Goal: Complete application form

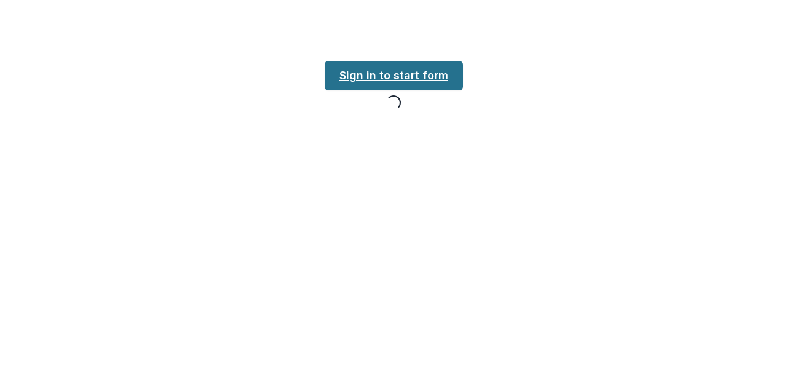
click at [360, 78] on div "Loading... Loading... Sign in to start form Loading..." at bounding box center [393, 194] width 787 height 388
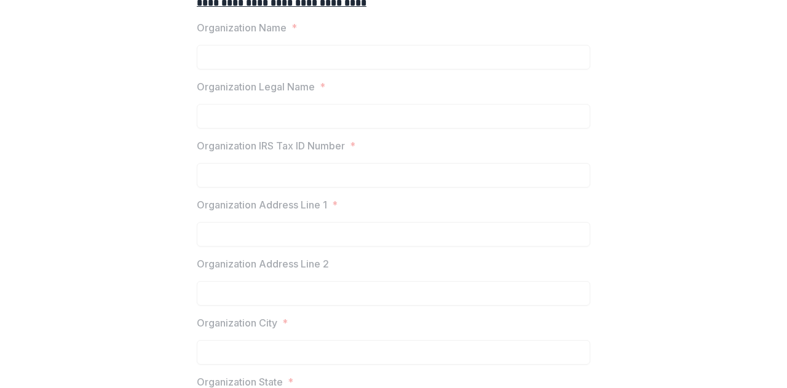
scroll to position [234, 0]
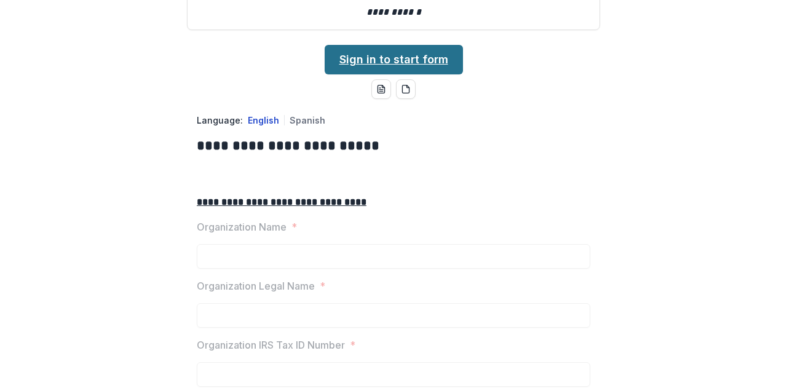
click at [356, 74] on link "Sign in to start form" at bounding box center [394, 60] width 138 height 30
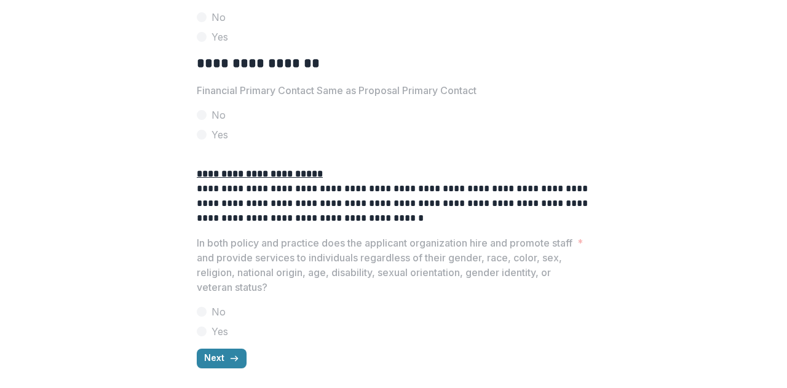
scroll to position [2100, 0]
click at [229, 363] on icon "button" at bounding box center [234, 358] width 10 height 10
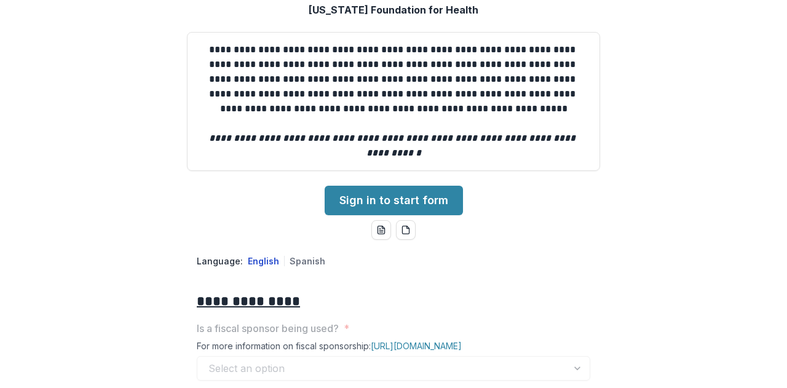
scroll to position [237, 0]
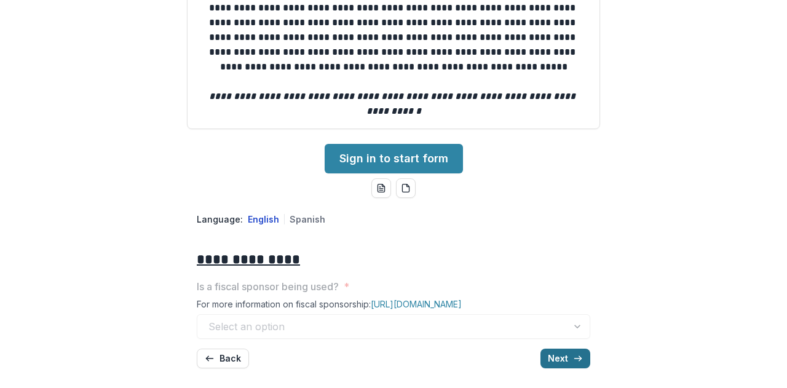
click at [556, 357] on button "Next" at bounding box center [565, 358] width 50 height 20
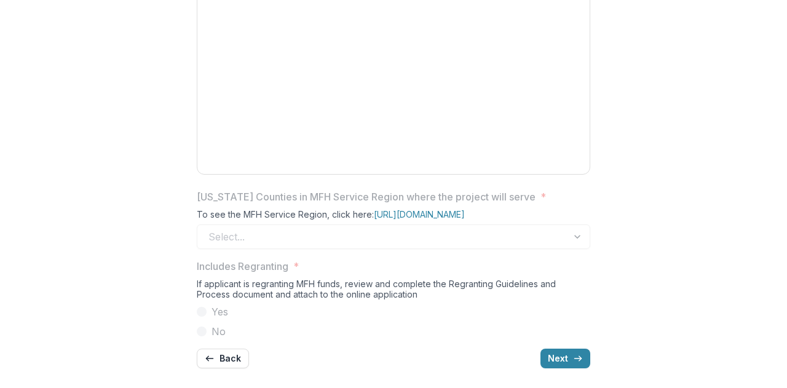
scroll to position [803, 0]
click at [573, 360] on icon "button" at bounding box center [578, 358] width 10 height 10
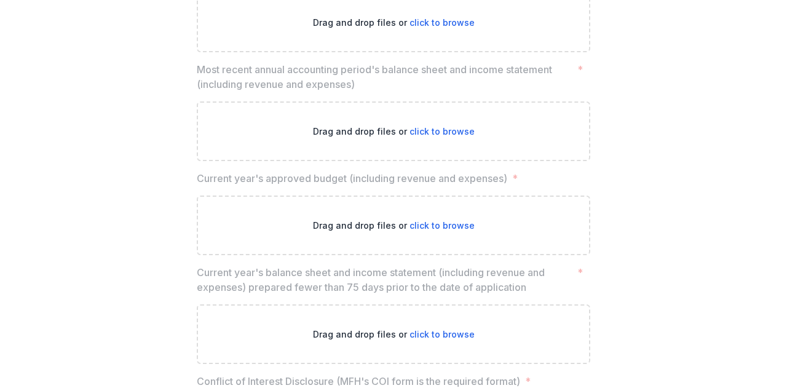
scroll to position [1304, 0]
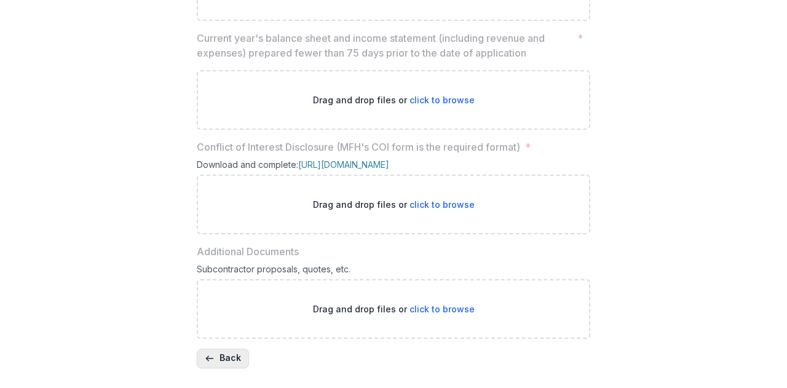
click at [221, 356] on button "Back" at bounding box center [223, 358] width 52 height 20
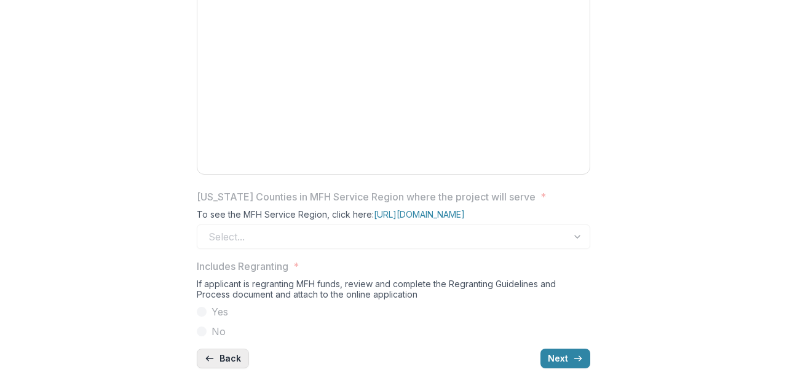
click at [221, 356] on button "Back" at bounding box center [223, 358] width 52 height 20
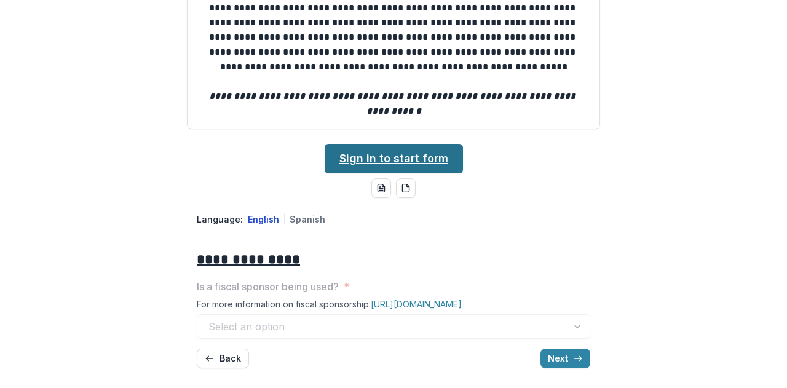
click at [367, 158] on link "Sign in to start form" at bounding box center [394, 159] width 138 height 30
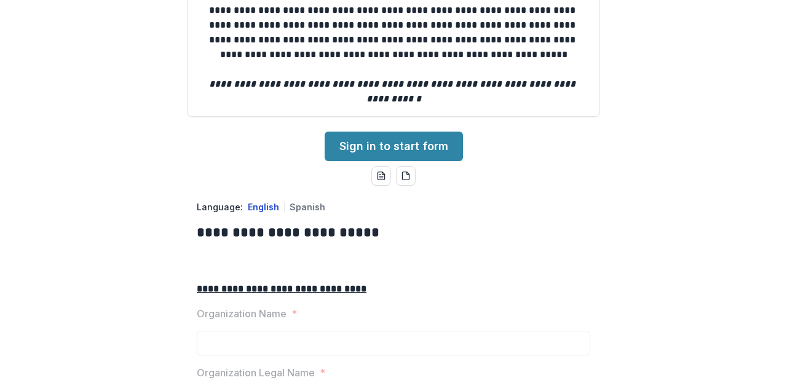
scroll to position [148, 0]
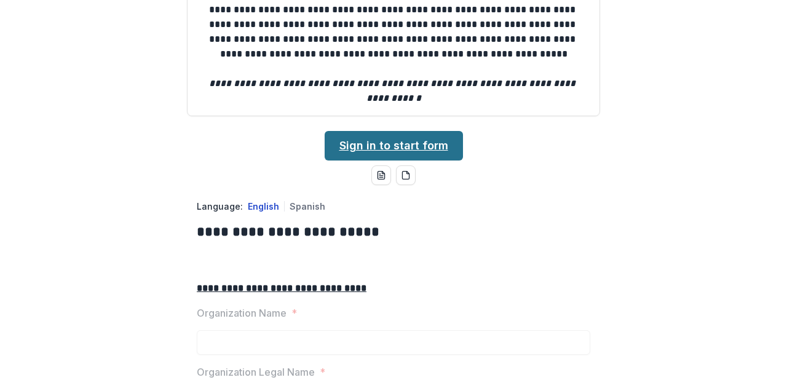
click at [380, 160] on link "Sign in to start form" at bounding box center [394, 146] width 138 height 30
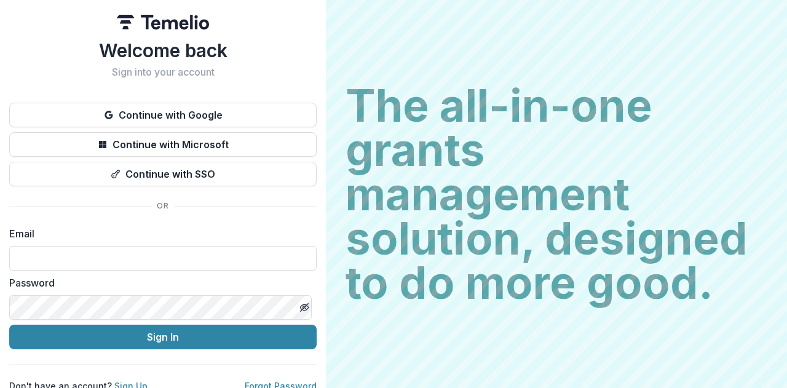
click at [120, 242] on div "Email" at bounding box center [162, 248] width 307 height 44
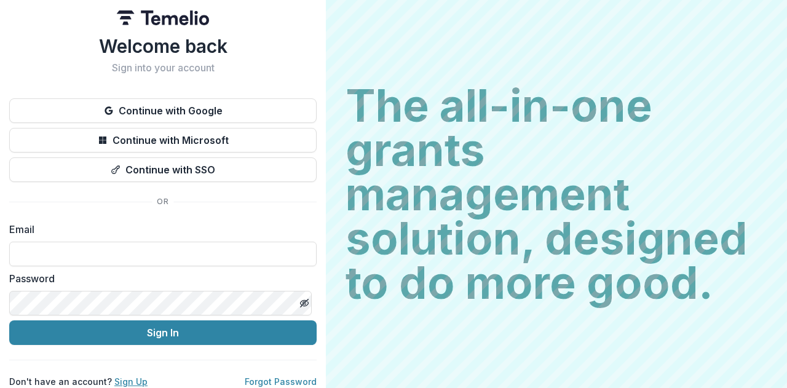
click at [125, 376] on link "Sign Up" at bounding box center [130, 381] width 33 height 10
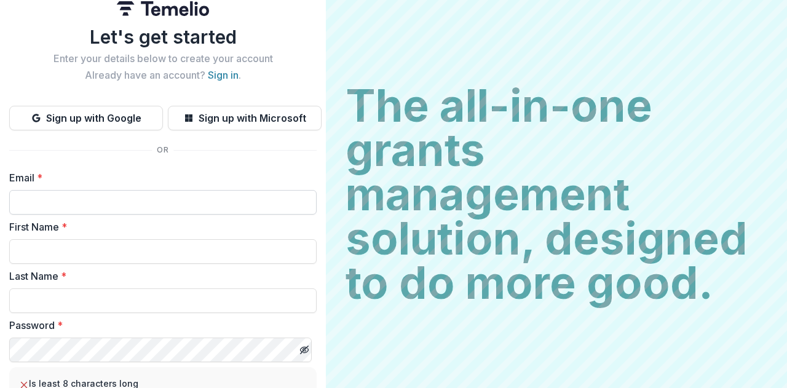
click at [75, 207] on input "Email *" at bounding box center [162, 202] width 307 height 25
type input "**********"
click at [41, 254] on input "First Name *" at bounding box center [162, 251] width 307 height 25
type input "********"
type input "*****"
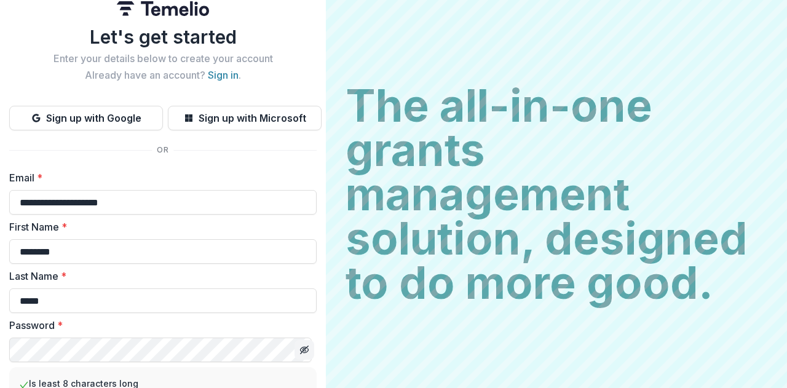
click at [302, 350] on icon "Toggle password visibility" at bounding box center [304, 350] width 10 height 10
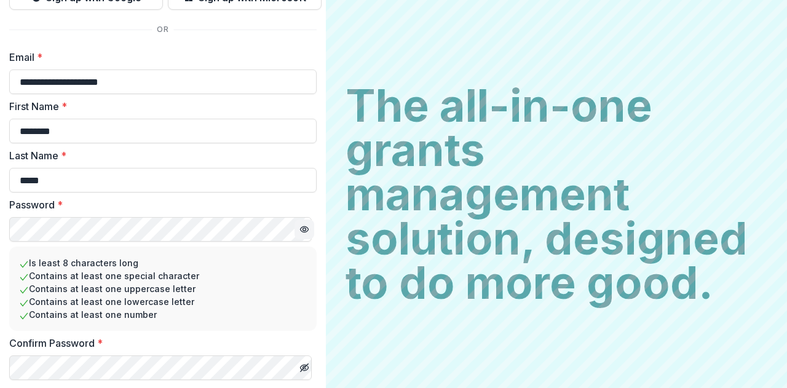
scroll to position [170, 0]
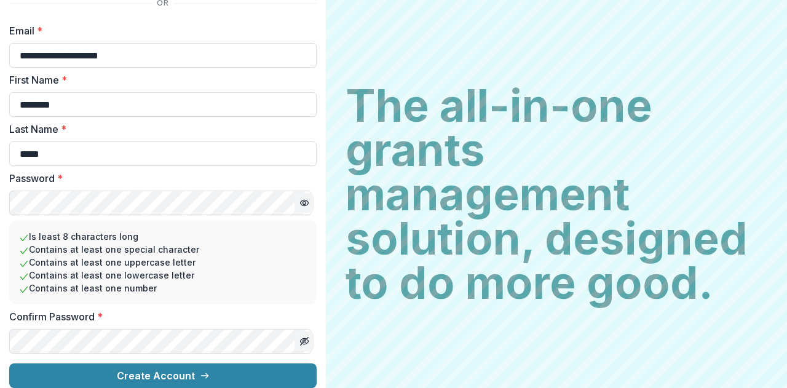
click at [301, 337] on line "Toggle password visibility" at bounding box center [304, 340] width 7 height 7
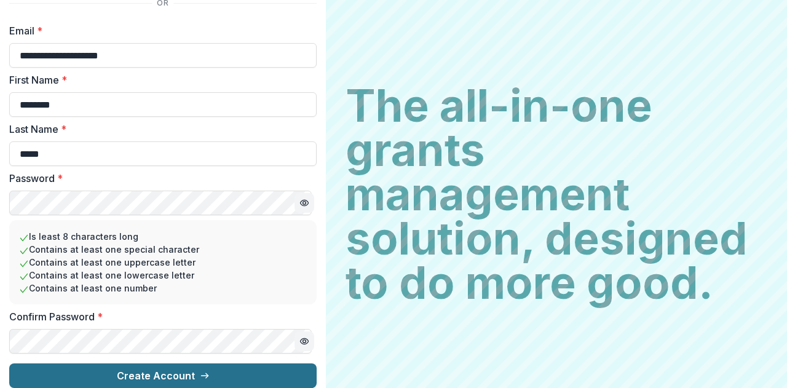
click at [203, 371] on icon "submit" at bounding box center [205, 376] width 10 height 10
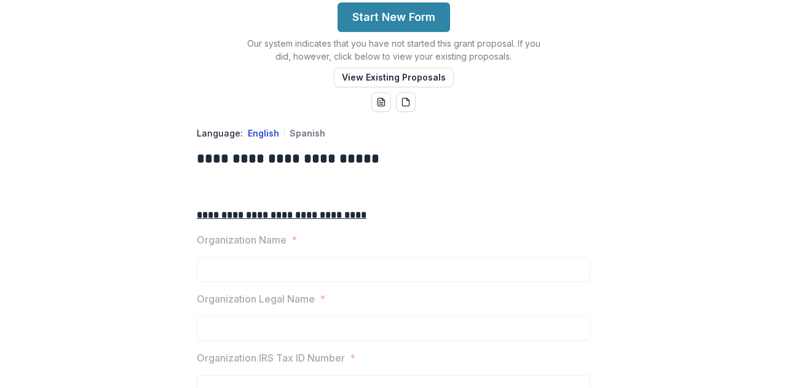
scroll to position [299, 0]
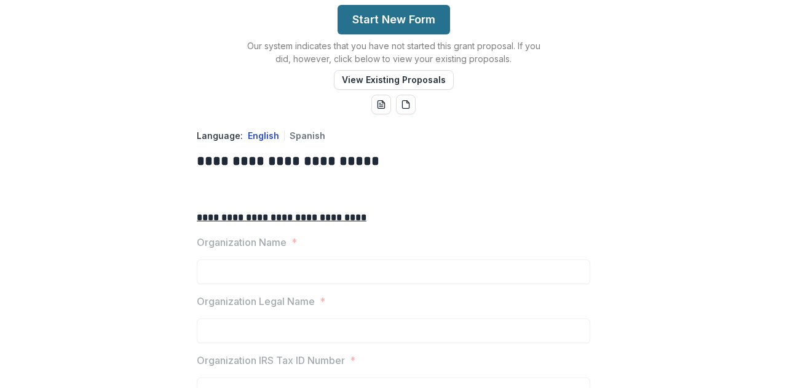
click at [384, 34] on button "Start New Form" at bounding box center [393, 20] width 112 height 30
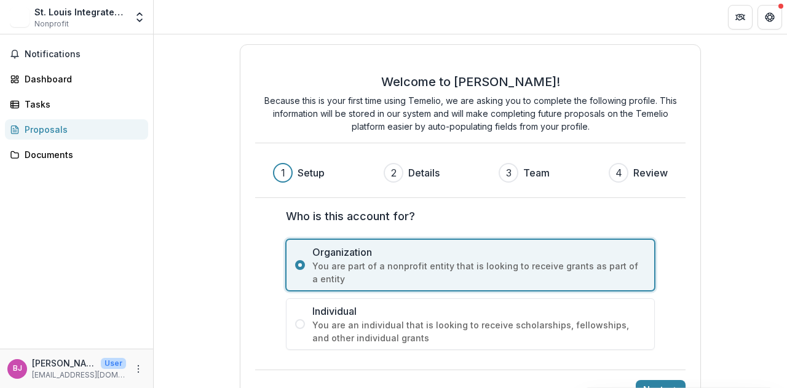
scroll to position [34, 0]
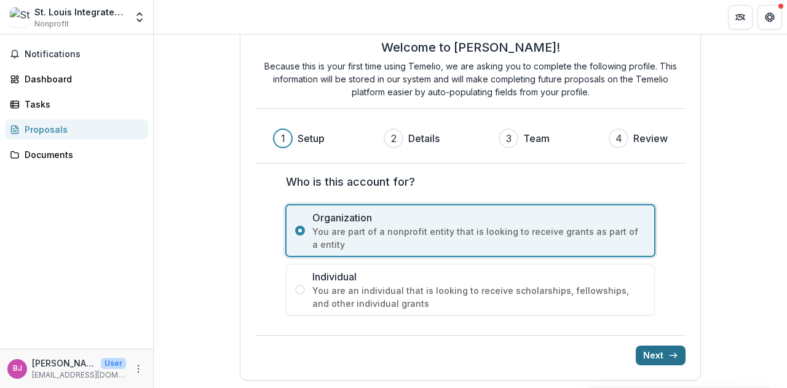
click at [661, 352] on button "Next" at bounding box center [661, 355] width 50 height 20
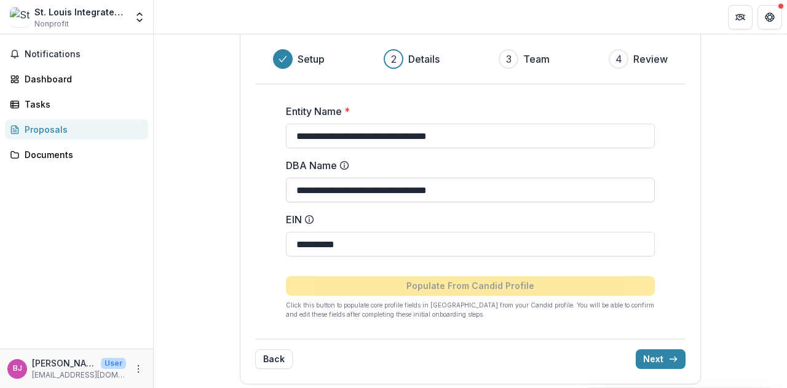
scroll to position [118, 0]
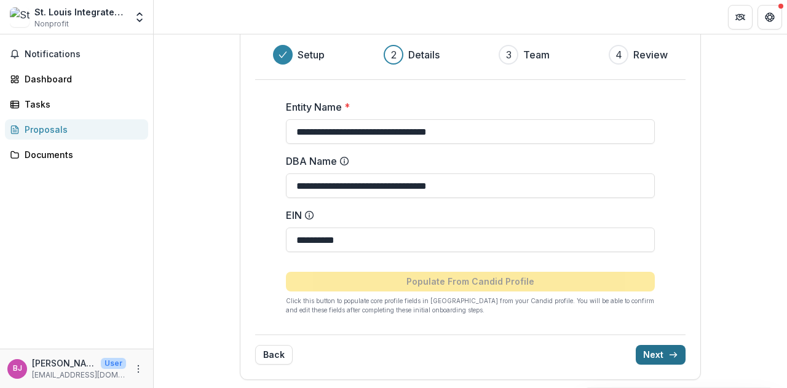
click at [668, 353] on icon "submit" at bounding box center [673, 355] width 10 height 10
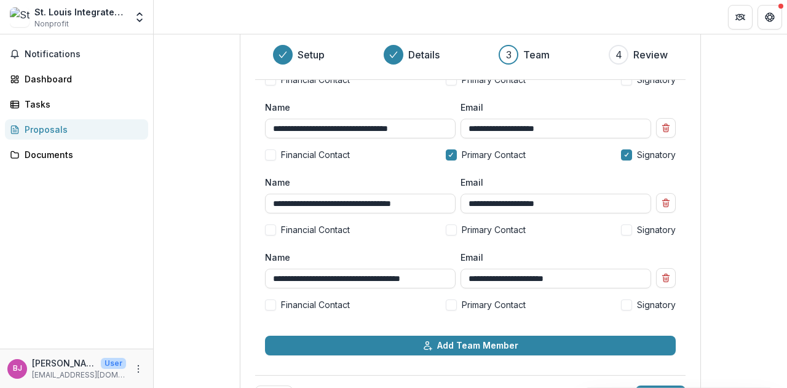
scroll to position [146, 0]
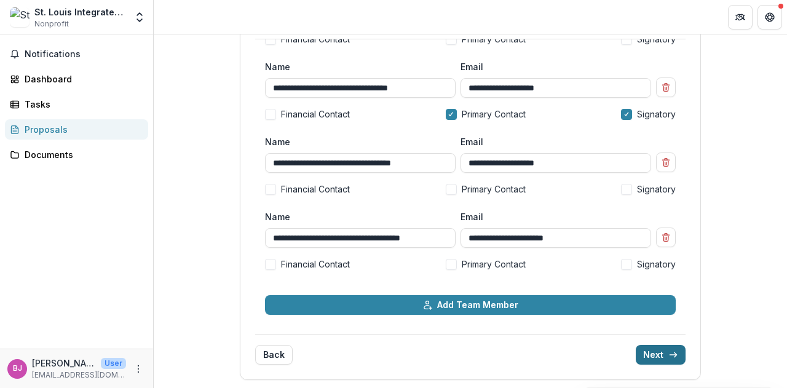
click at [668, 352] on icon "submit" at bounding box center [673, 355] width 10 height 10
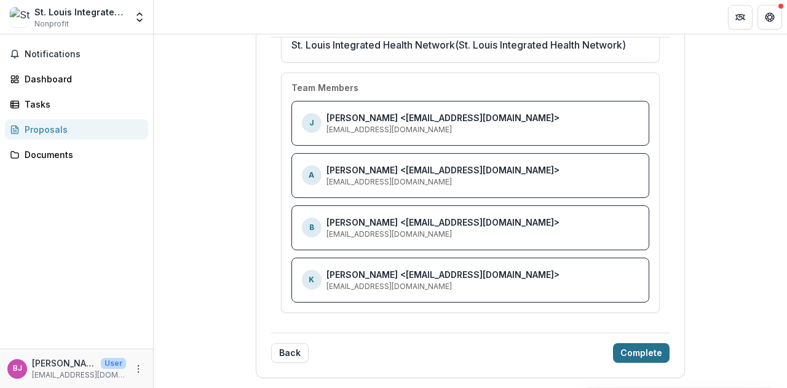
scroll to position [133, 0]
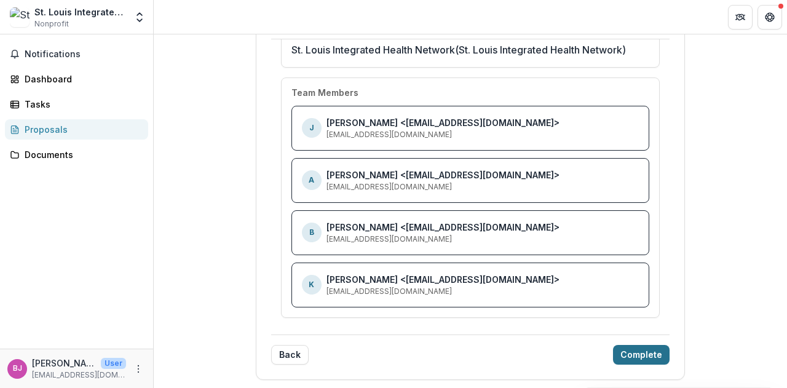
click at [651, 350] on button "Complete" at bounding box center [641, 355] width 57 height 20
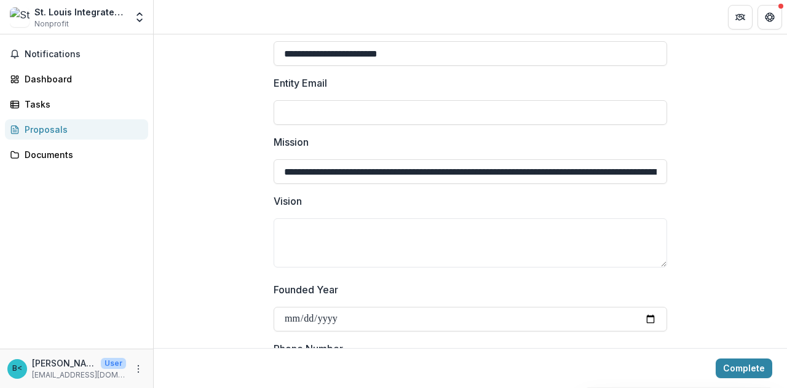
scroll to position [305, 0]
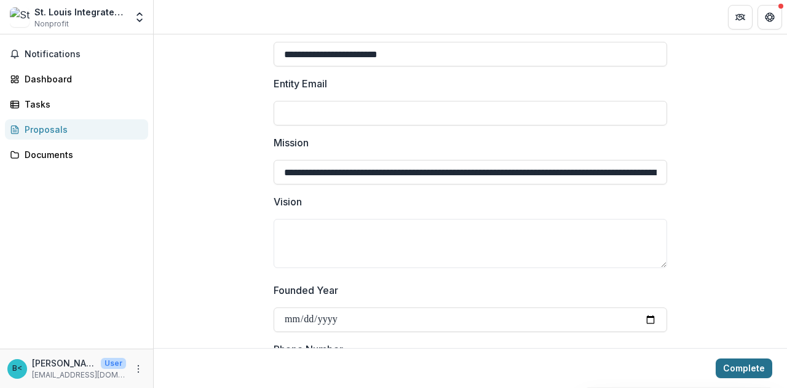
click at [758, 372] on button "Complete" at bounding box center [743, 368] width 57 height 20
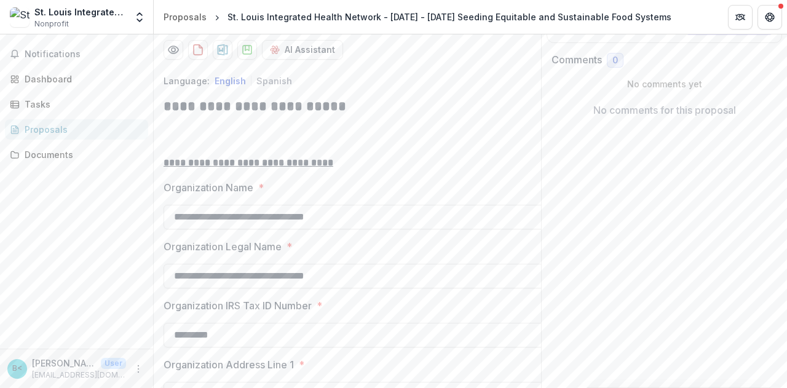
scroll to position [211, 0]
